Goal: Contribute content

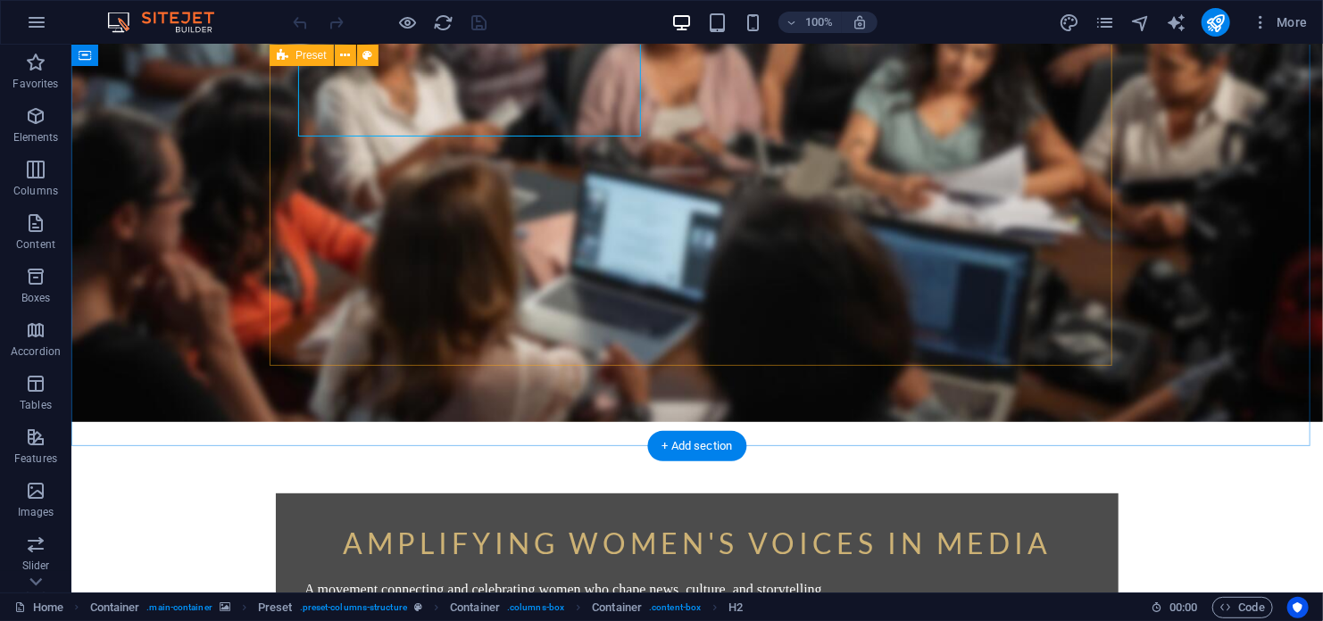
scroll to position [268, 0]
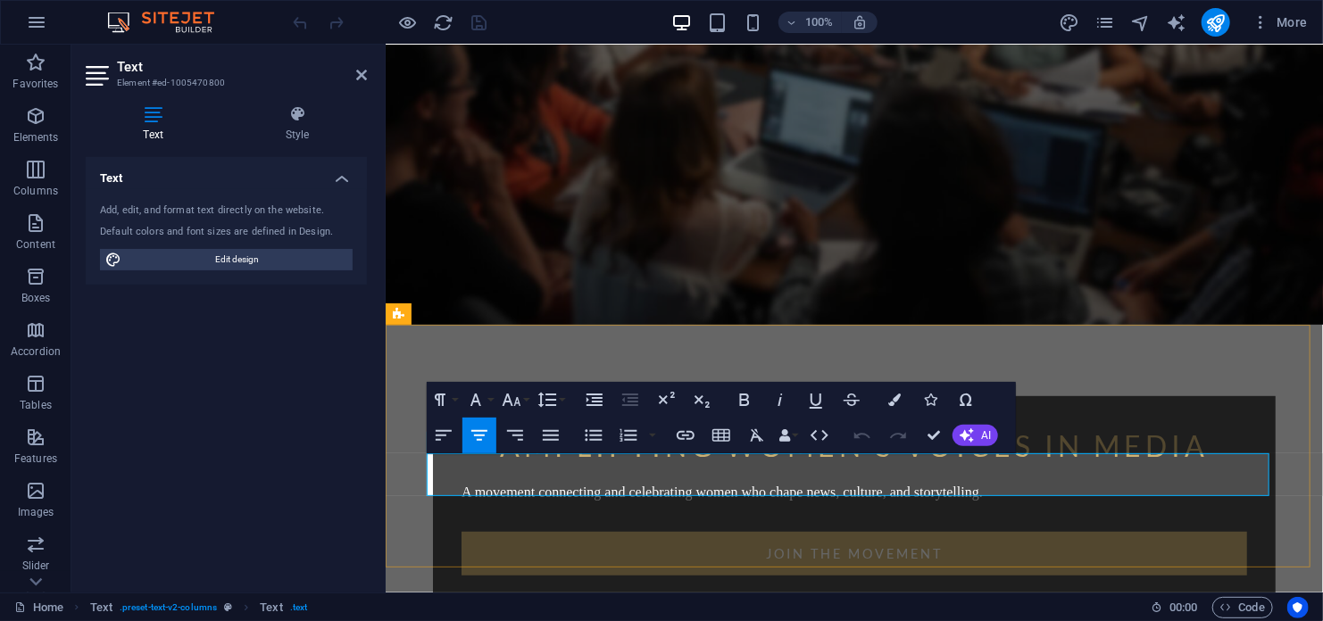
click at [1080, 318] on figure at bounding box center [853, 50] width 937 height 548
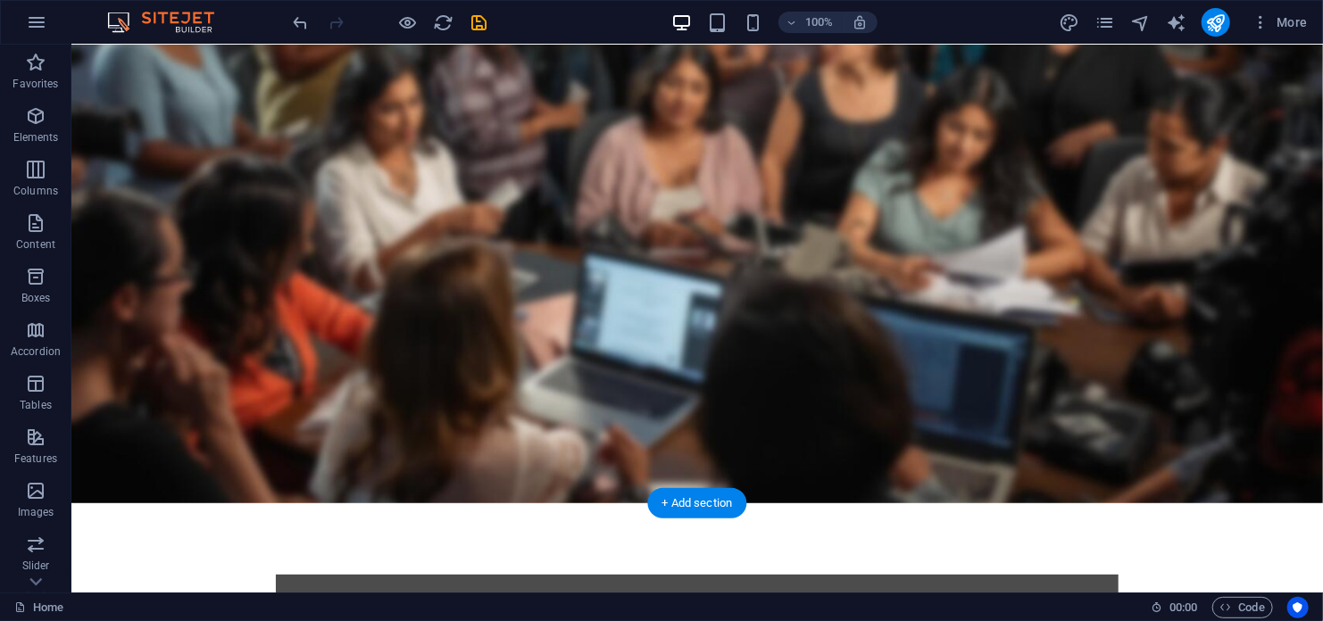
scroll to position [0, 0]
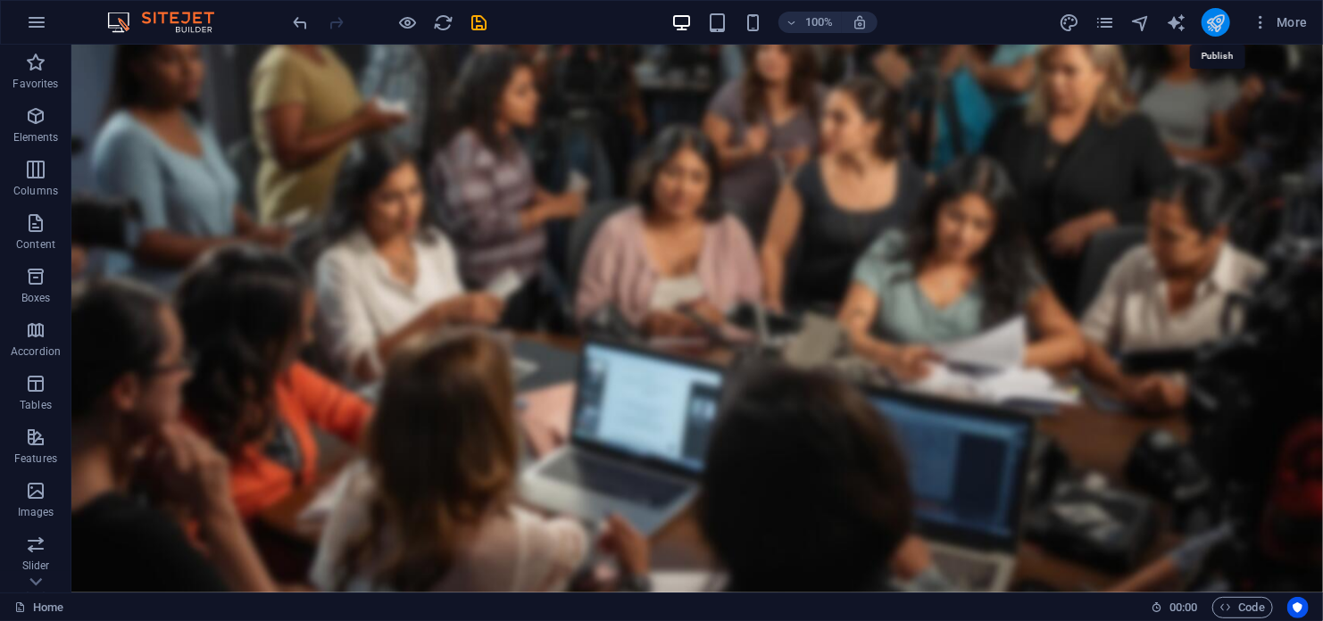
click at [1213, 29] on icon "publish" at bounding box center [1215, 22] width 21 height 21
